Goal: Information Seeking & Learning: Find specific fact

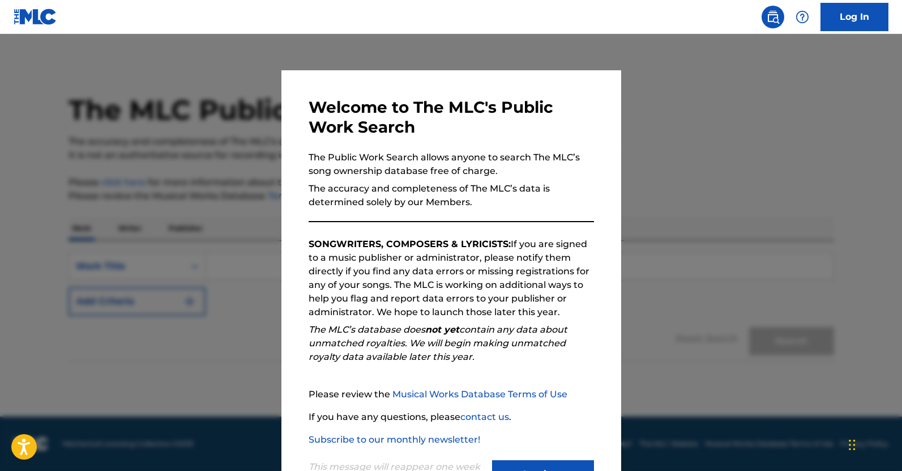
click at [869, 256] on div at bounding box center [451, 269] width 902 height 471
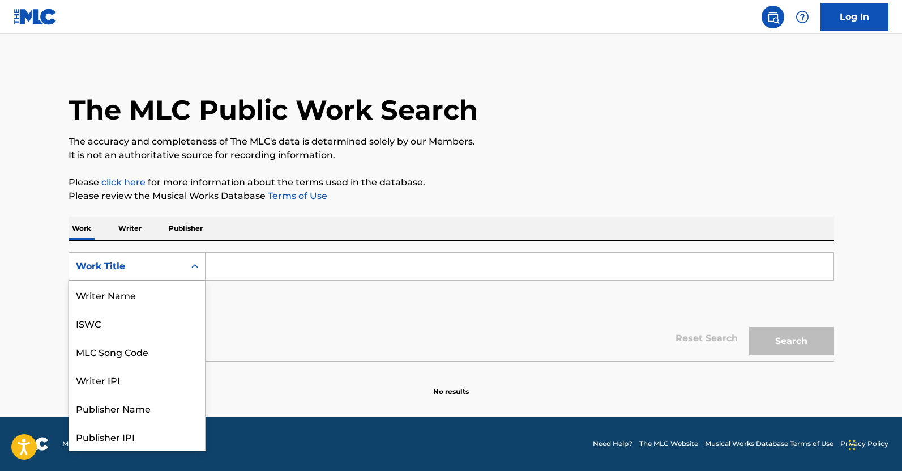
click at [172, 264] on div "Work Title" at bounding box center [127, 266] width 102 height 14
click at [104, 298] on div "Writer Name" at bounding box center [137, 294] width 136 height 28
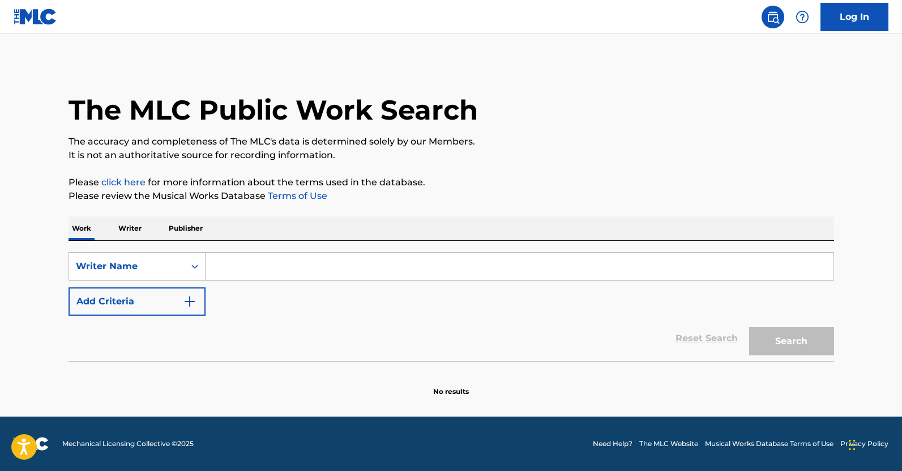
click at [264, 268] on input "Search Form" at bounding box center [520, 266] width 628 height 27
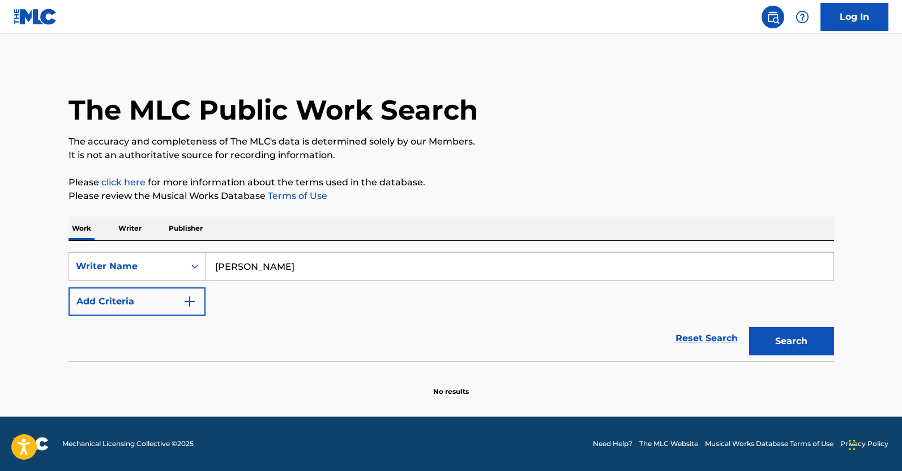
click at [749, 327] on button "Search" at bounding box center [791, 341] width 85 height 28
click at [225, 271] on input "[PERSON_NAME]" at bounding box center [520, 266] width 628 height 27
click at [749, 327] on button "Search" at bounding box center [791, 341] width 85 height 28
click at [293, 266] on input "[PERSON_NAME]" at bounding box center [520, 266] width 628 height 27
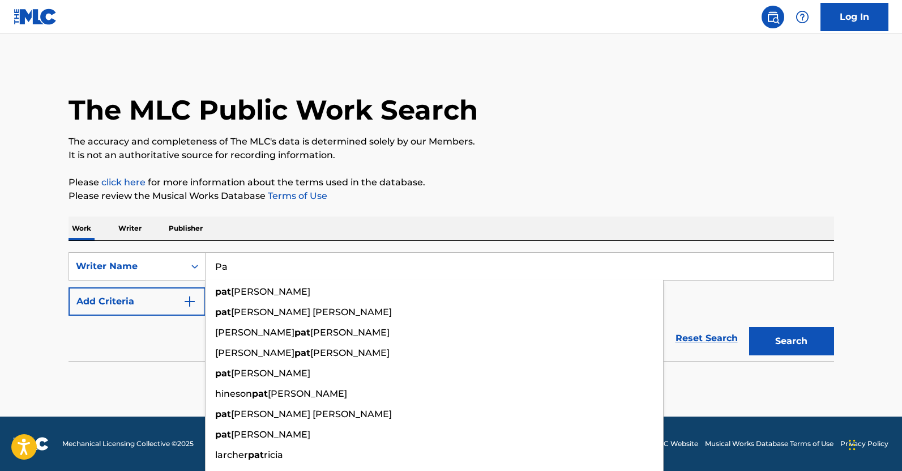
type input "P"
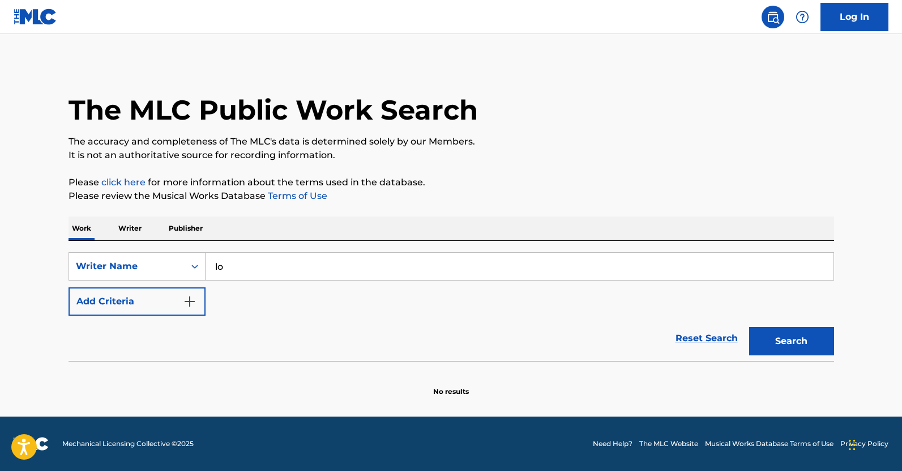
type input "l"
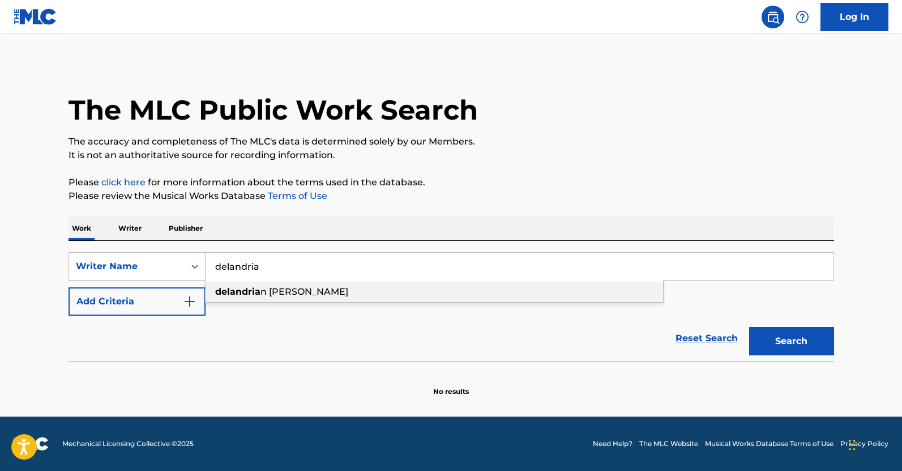
click at [292, 296] on span "n [PERSON_NAME]" at bounding box center [305, 291] width 88 height 11
type input "[PERSON_NAME]"
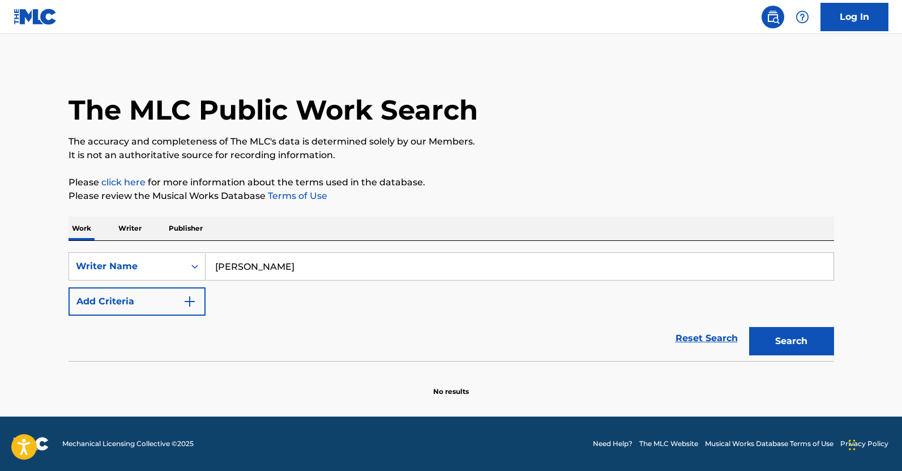
click at [772, 339] on button "Search" at bounding box center [791, 341] width 85 height 28
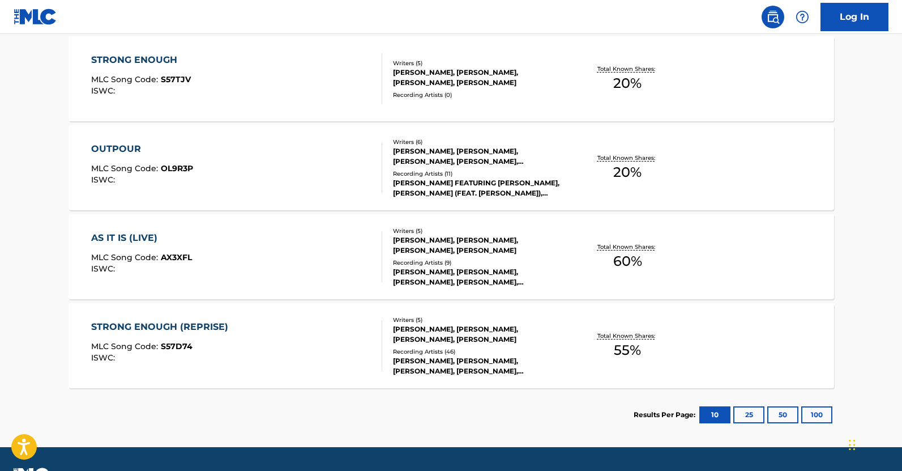
scroll to position [793, 0]
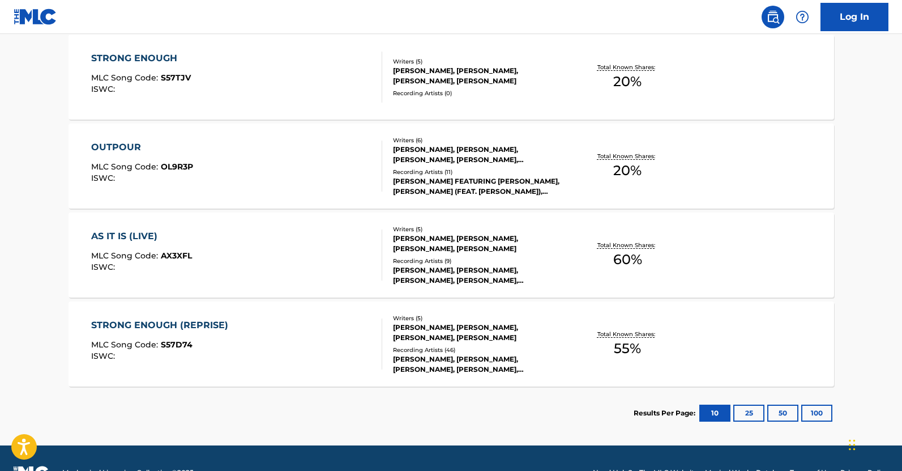
click at [749, 415] on button "25" at bounding box center [748, 412] width 31 height 17
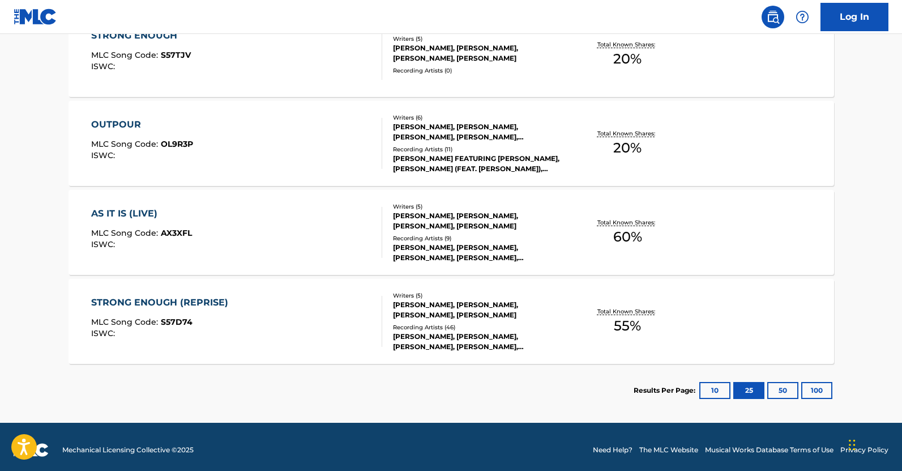
click at [784, 386] on button "50" at bounding box center [782, 390] width 31 height 17
click at [812, 395] on button "100" at bounding box center [816, 390] width 31 height 17
